Goal: Find contact information: Find contact information

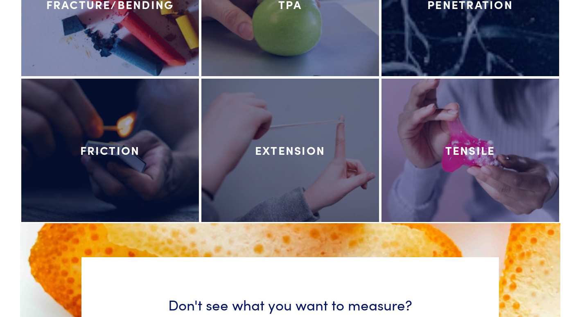
scroll to position [4226, 0]
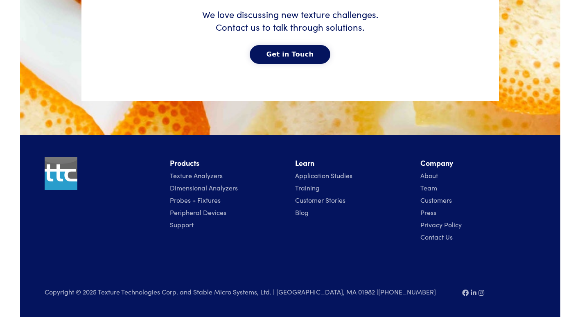
click at [449, 238] on link "Contact Us" at bounding box center [436, 236] width 32 height 9
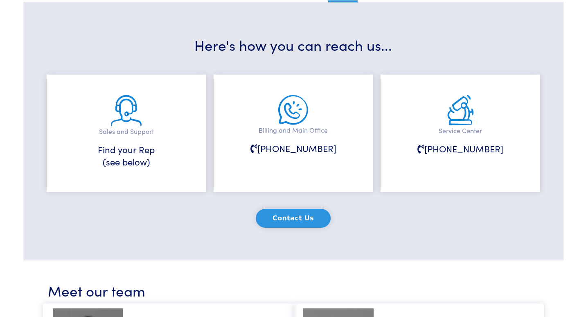
scroll to position [153, 0]
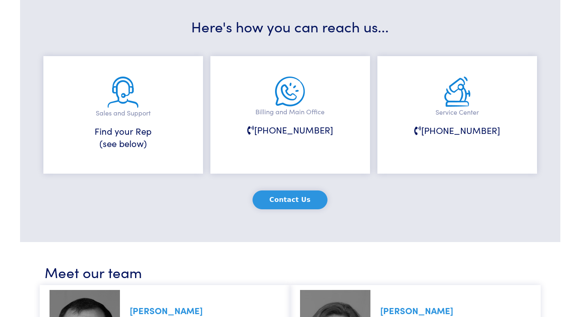
click at [310, 196] on button "Contact Us" at bounding box center [289, 199] width 75 height 19
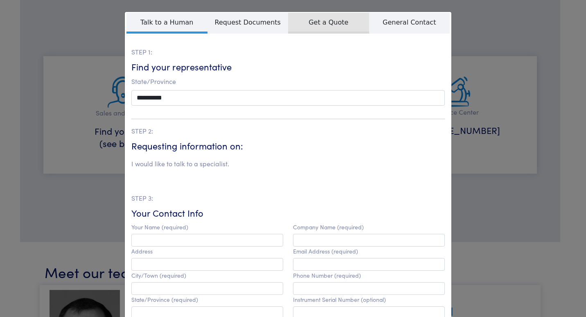
click at [353, 28] on span "Get a Quote" at bounding box center [328, 23] width 81 height 21
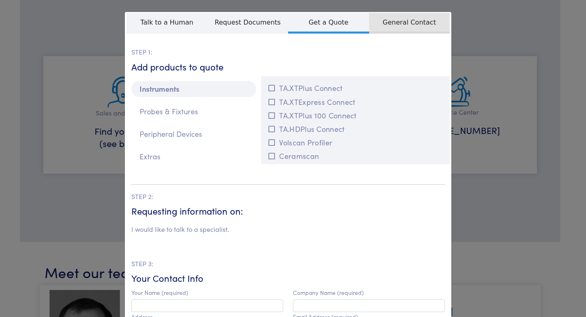
click at [423, 28] on span "General Contact" at bounding box center [409, 23] width 81 height 21
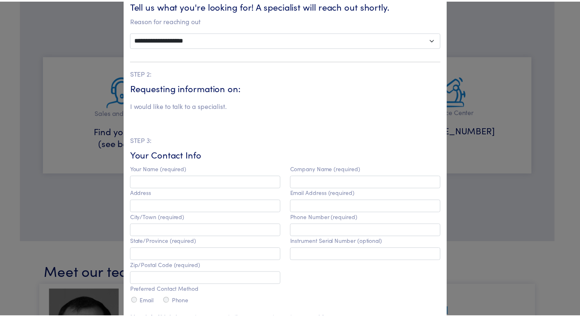
scroll to position [0, 0]
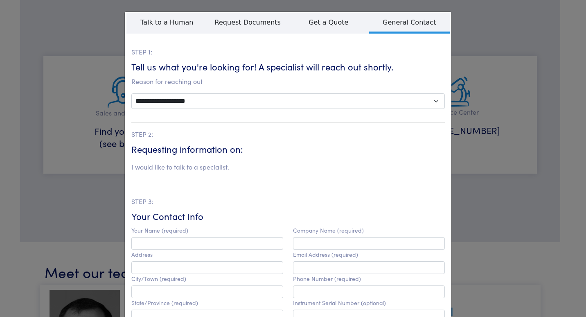
click at [324, 35] on fieldset "**********" at bounding box center [287, 270] width 313 height 504
click at [326, 19] on span "Get a Quote" at bounding box center [328, 23] width 81 height 21
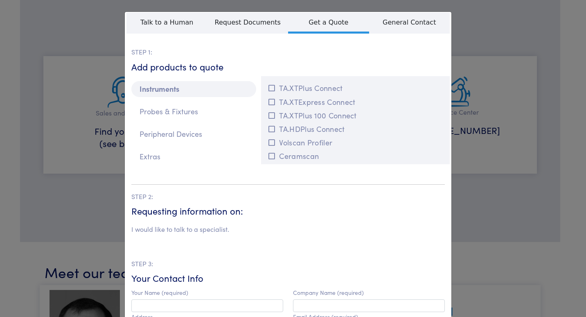
click at [469, 20] on div "**********" at bounding box center [293, 158] width 586 height 317
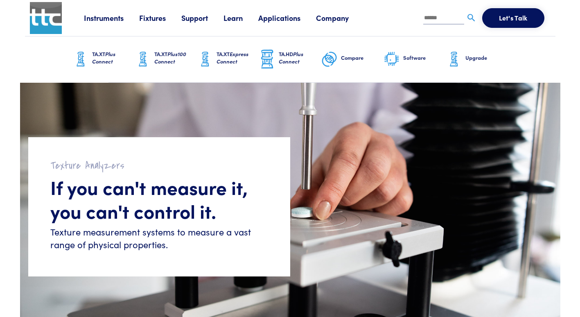
scroll to position [4219, 0]
